Goal: Transaction & Acquisition: Download file/media

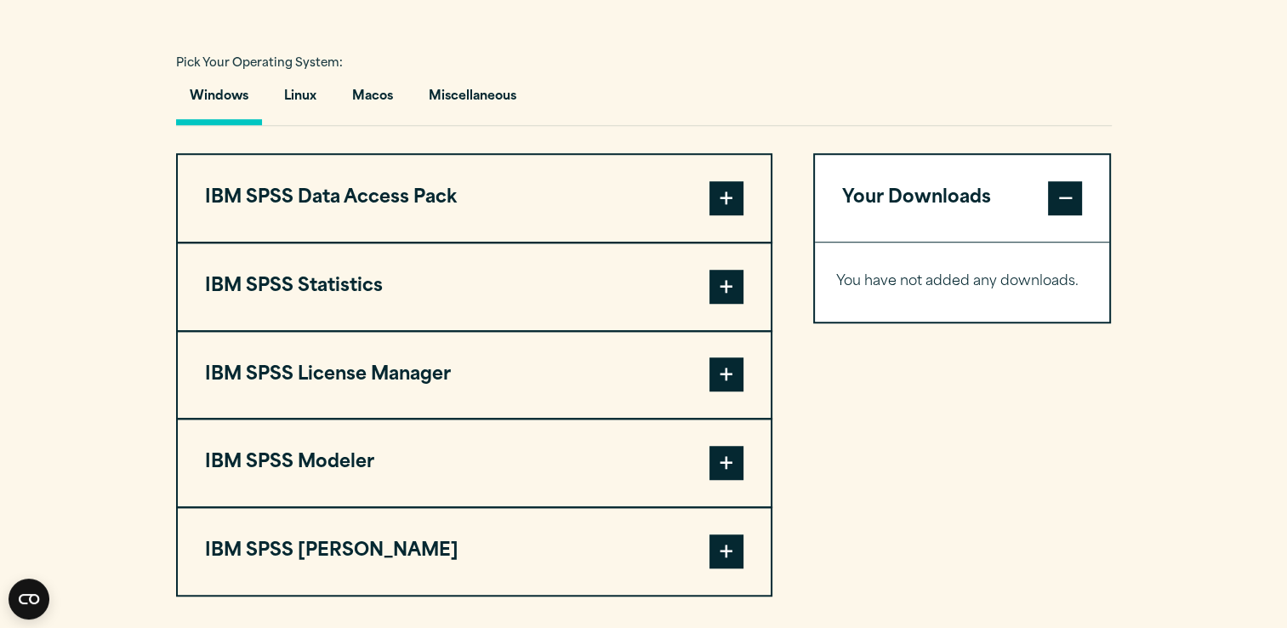
scroll to position [1232, 0]
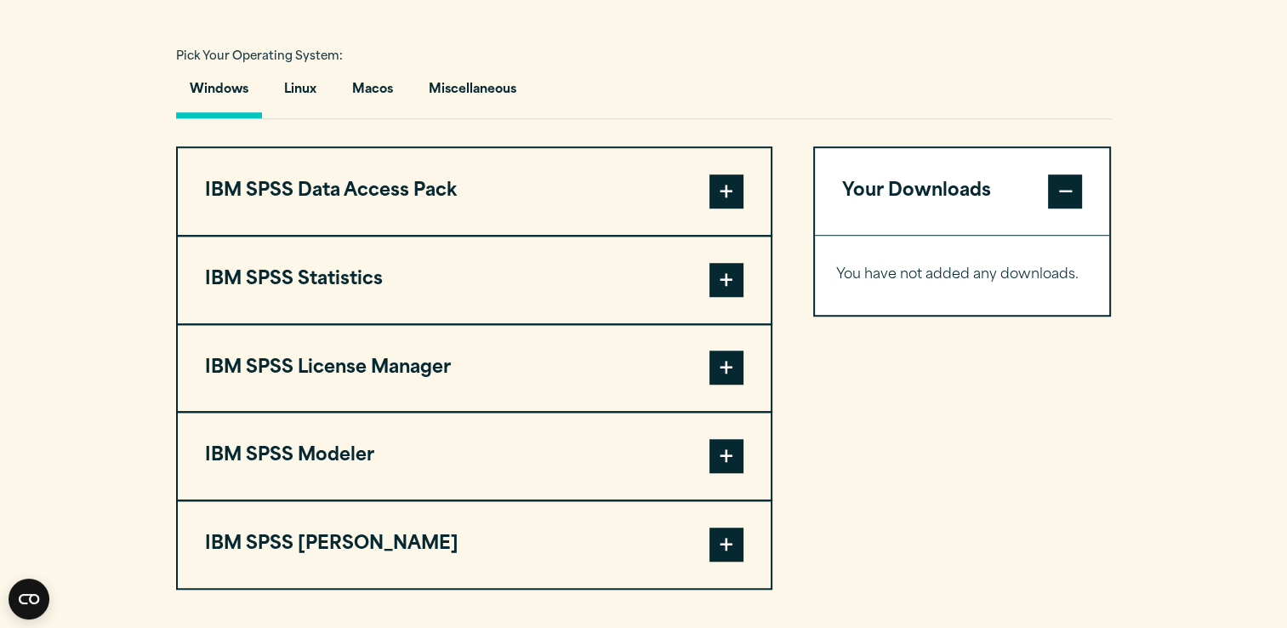
click at [723, 270] on span at bounding box center [726, 280] width 34 height 34
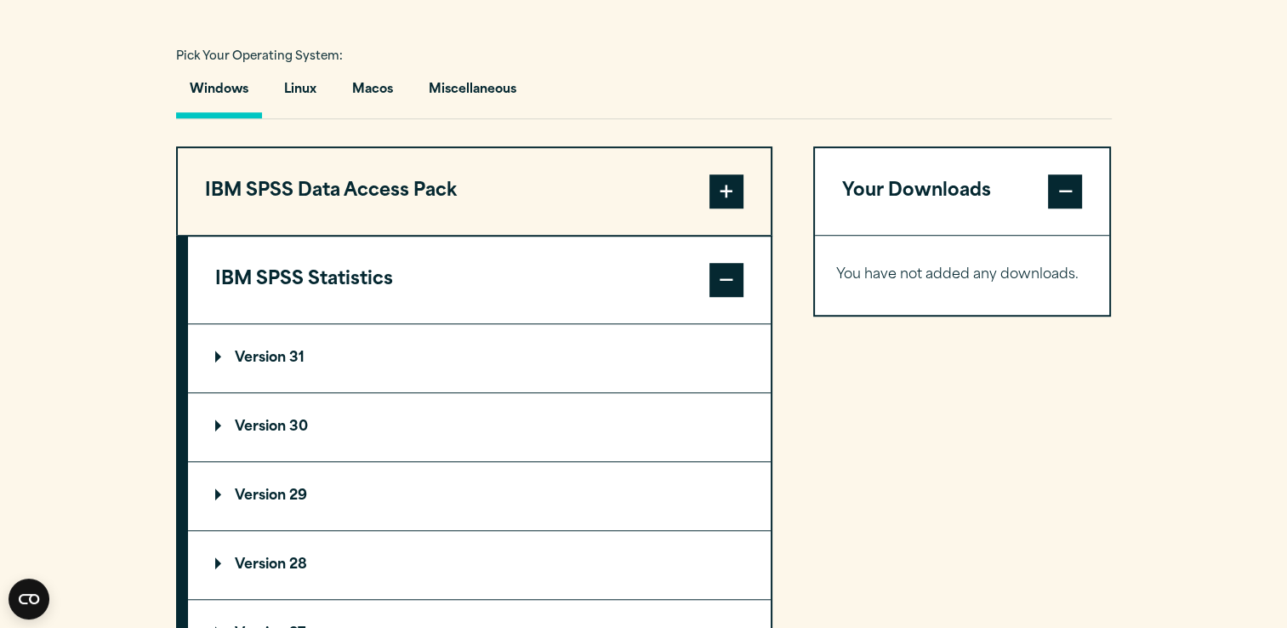
click at [420, 353] on summary "Version 31" at bounding box center [479, 358] width 583 height 68
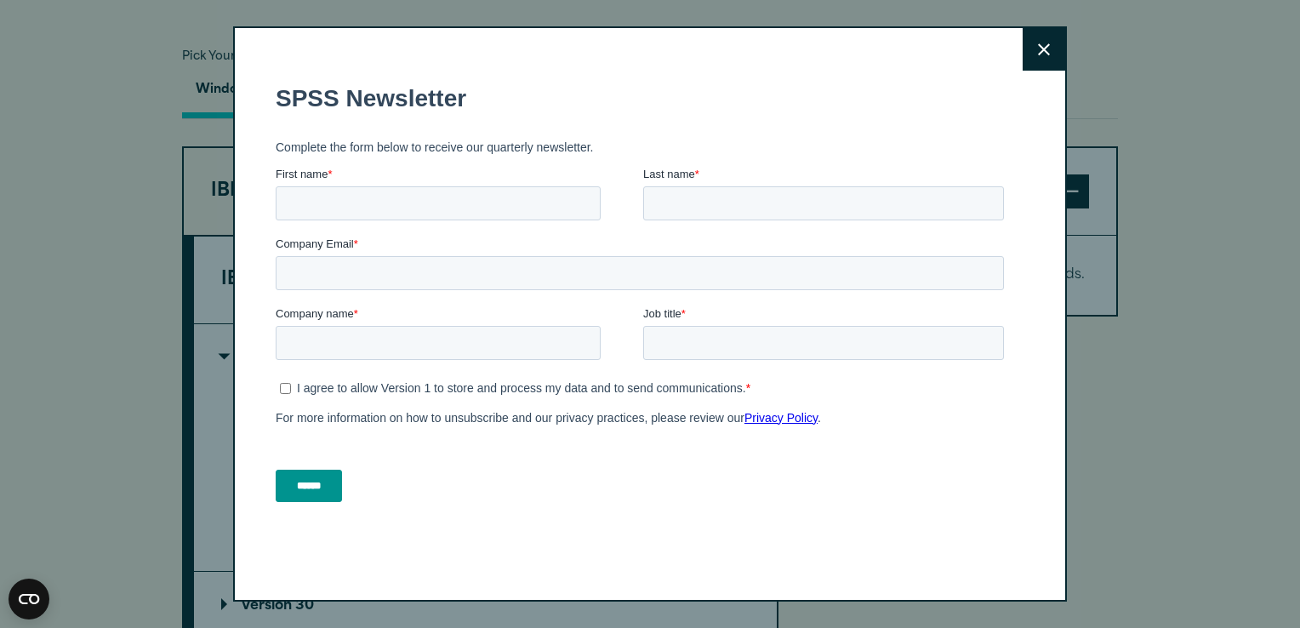
click at [1038, 49] on icon at bounding box center [1044, 49] width 12 height 13
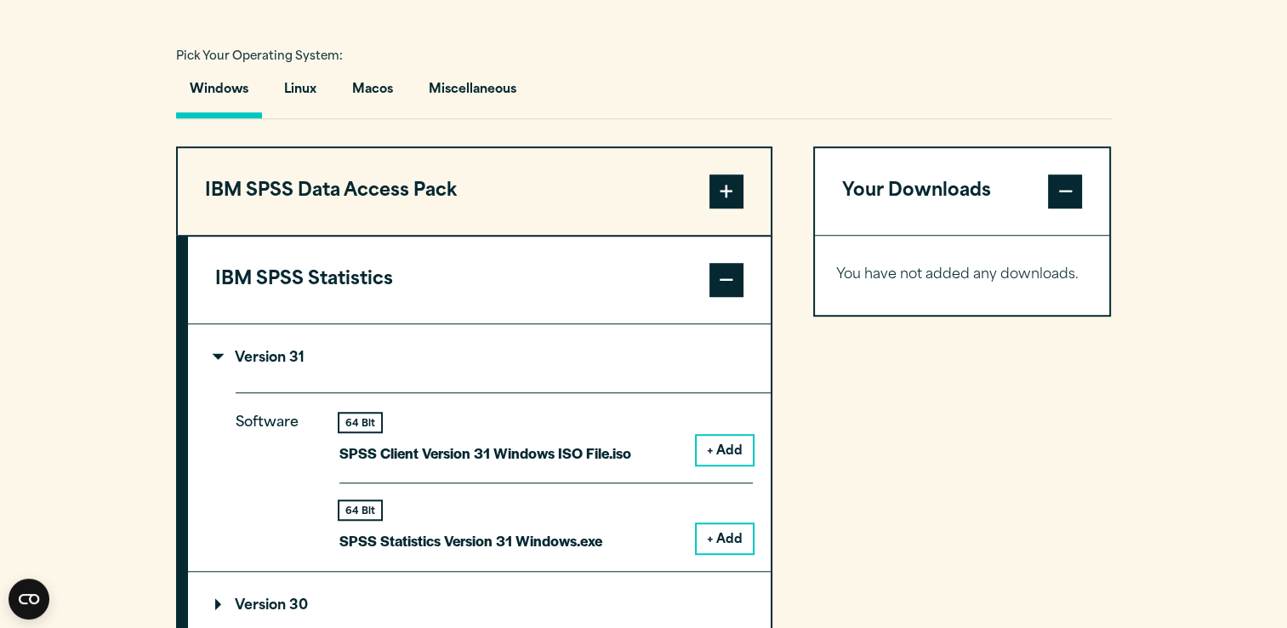
click at [646, 533] on div "64 Bit SPSS Statistics Version 31 Windows.exe + Add" at bounding box center [545, 517] width 413 height 71
click at [720, 527] on button "+ Add" at bounding box center [725, 538] width 56 height 29
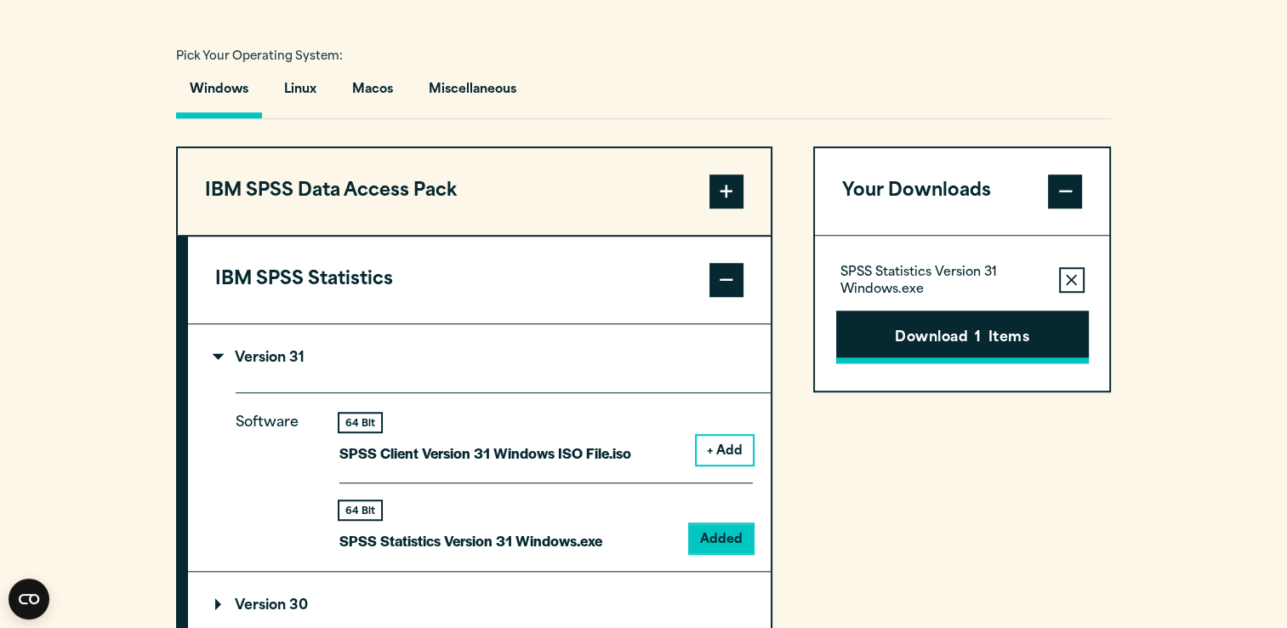
click at [962, 333] on button "Download 1 Items" at bounding box center [962, 336] width 253 height 53
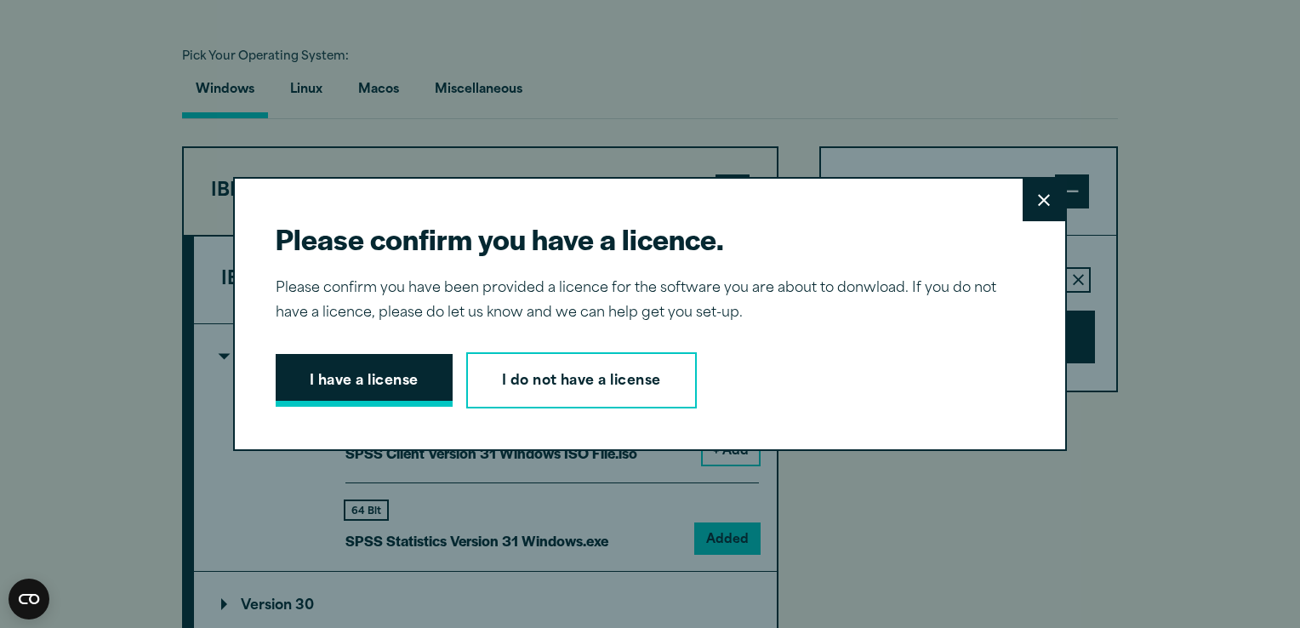
click at [395, 384] on button "I have a license" at bounding box center [364, 380] width 177 height 53
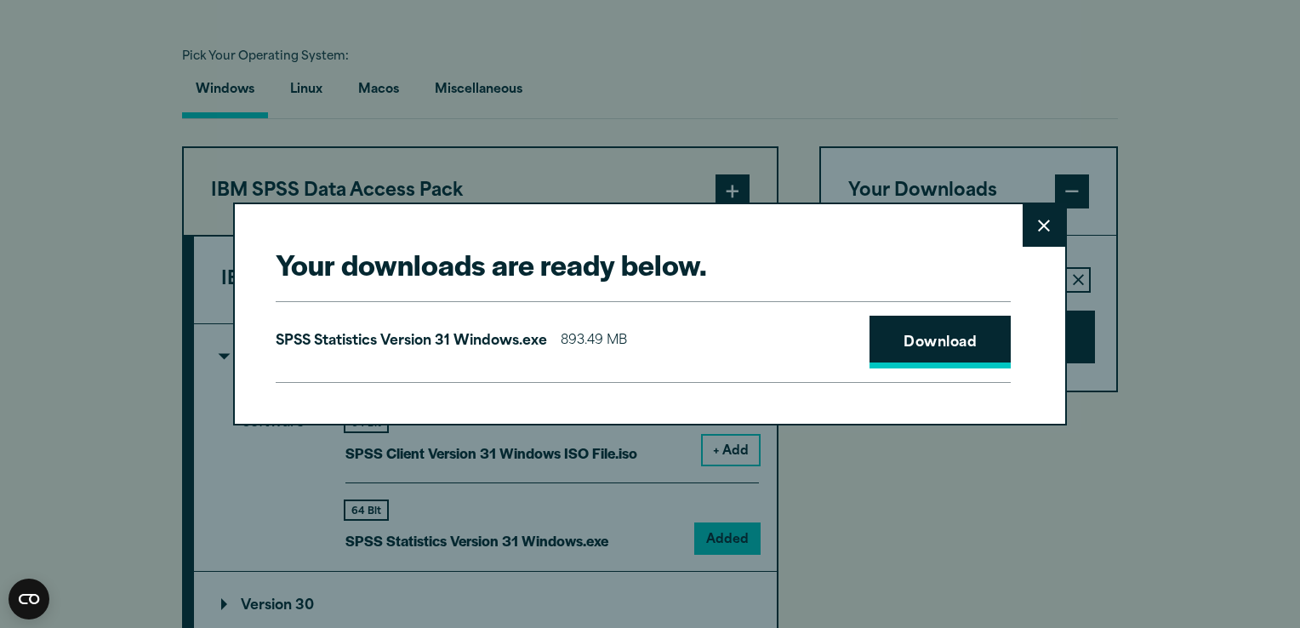
click at [909, 333] on link "Download" at bounding box center [939, 342] width 141 height 53
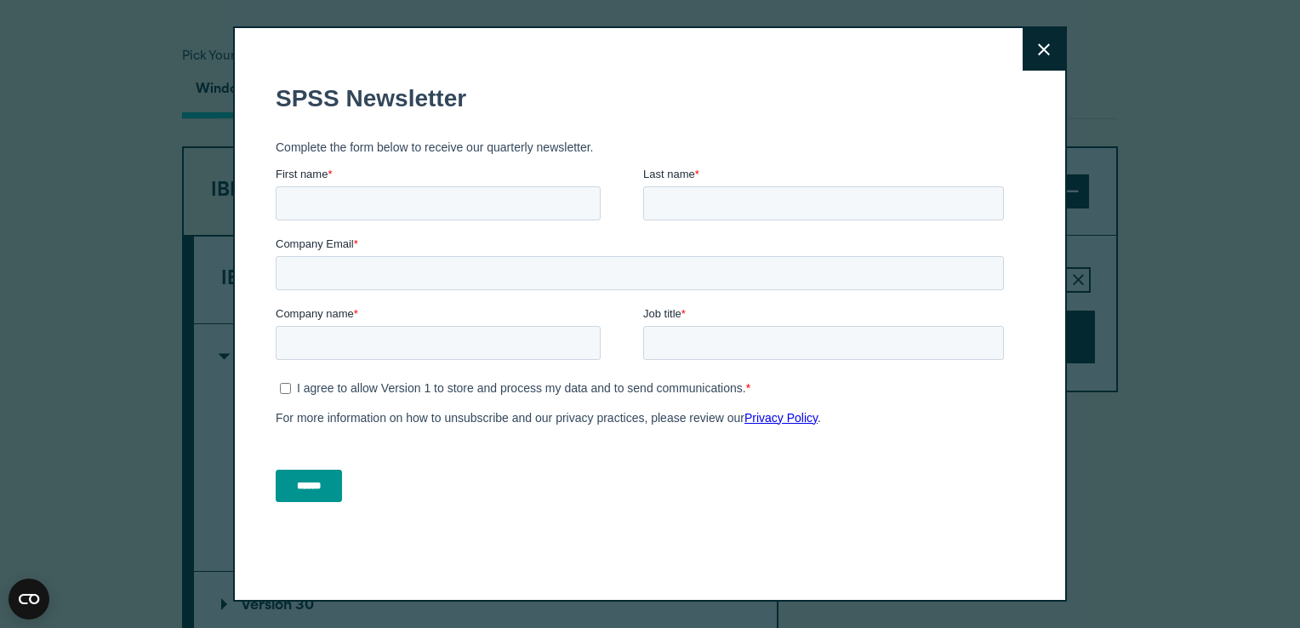
click at [774, 111] on h1 "SPSS Newsletter" at bounding box center [643, 98] width 735 height 27
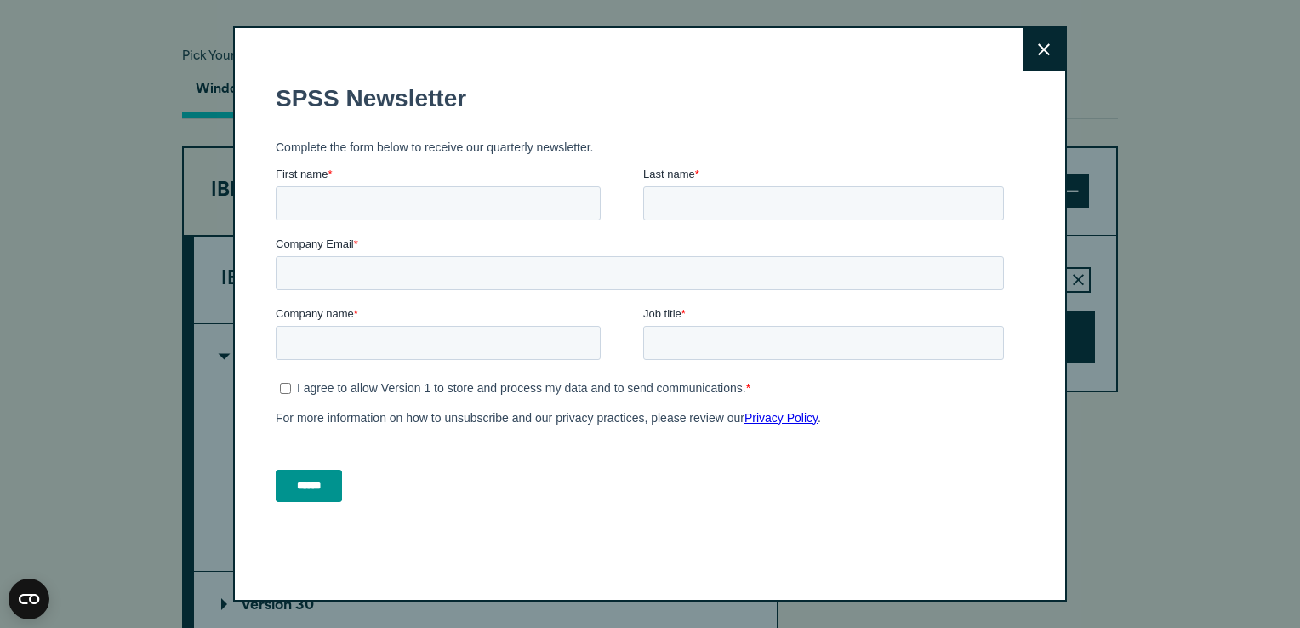
click at [1038, 47] on icon at bounding box center [1044, 49] width 12 height 13
